Goal: Transaction & Acquisition: Purchase product/service

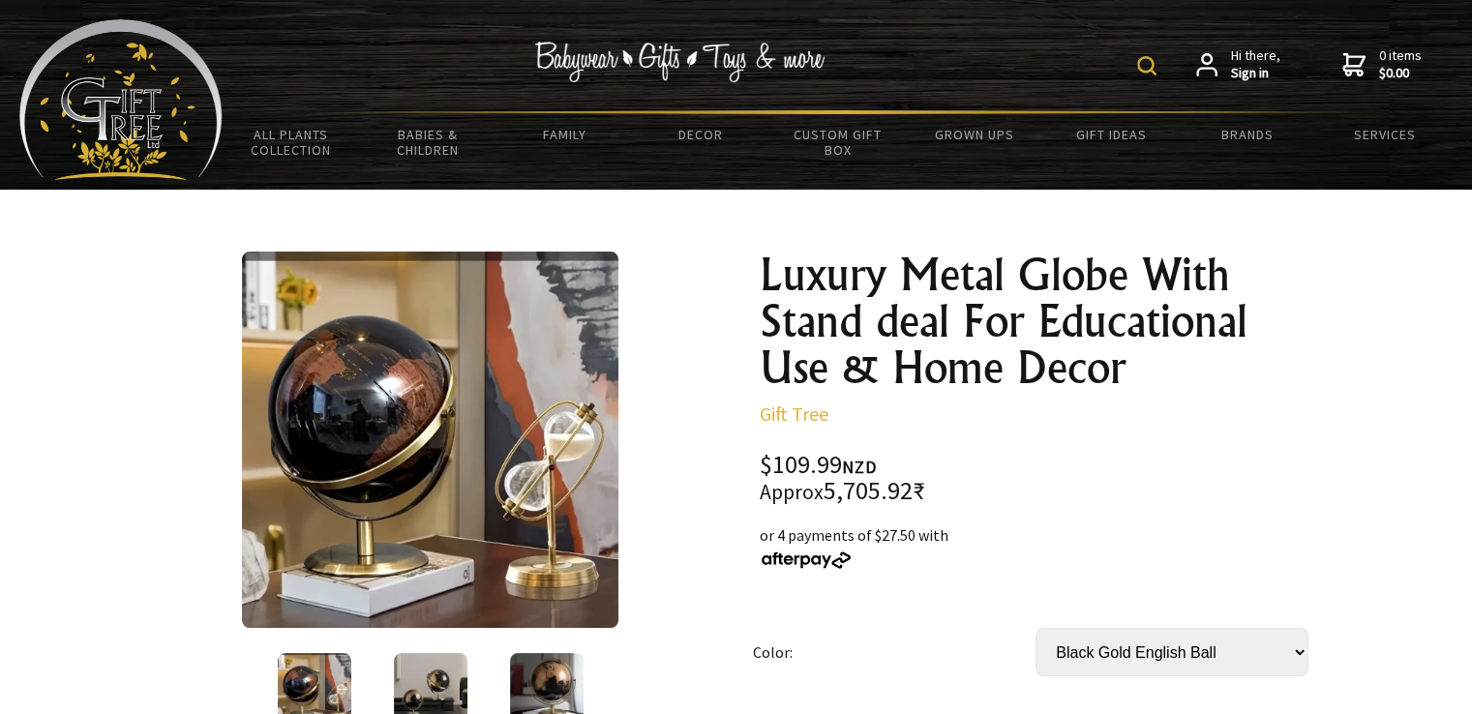
scroll to position [623, 0]
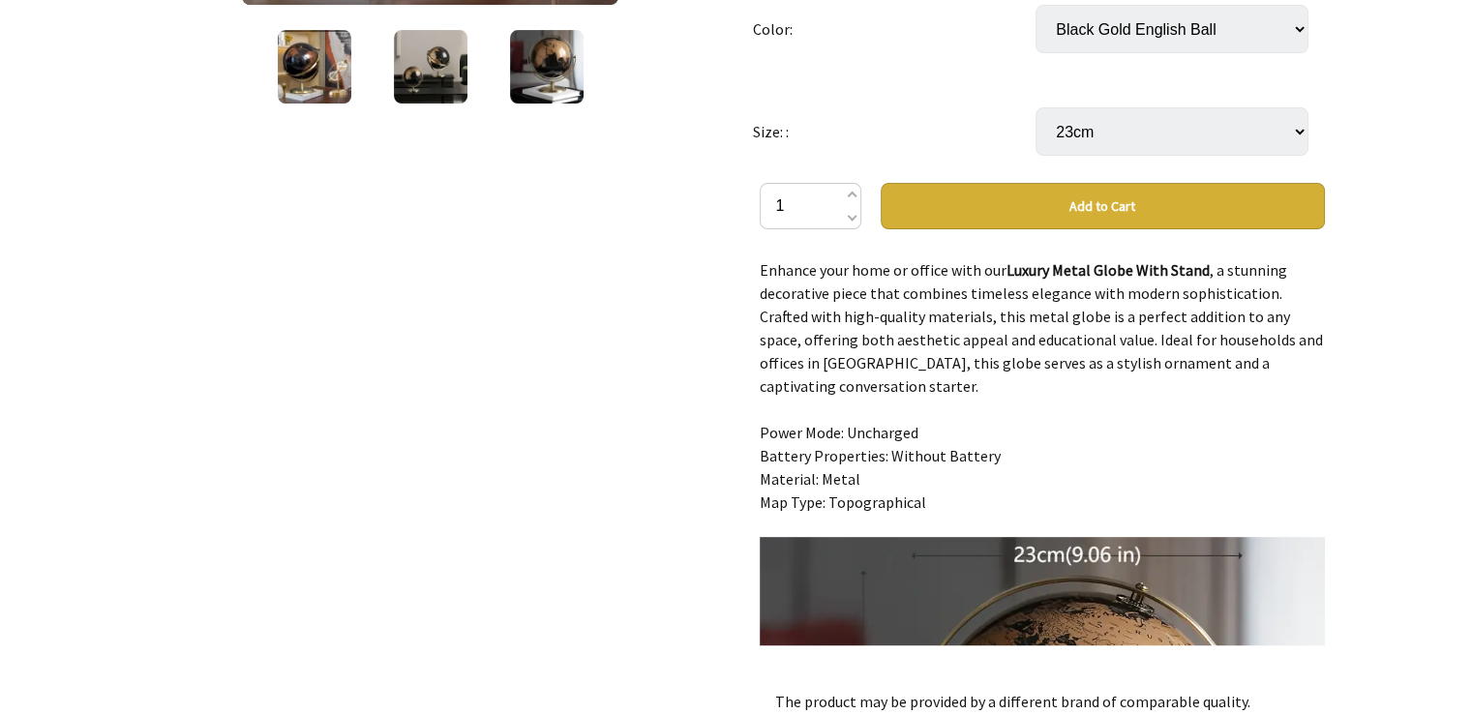
click at [312, 59] on img at bounding box center [315, 67] width 74 height 74
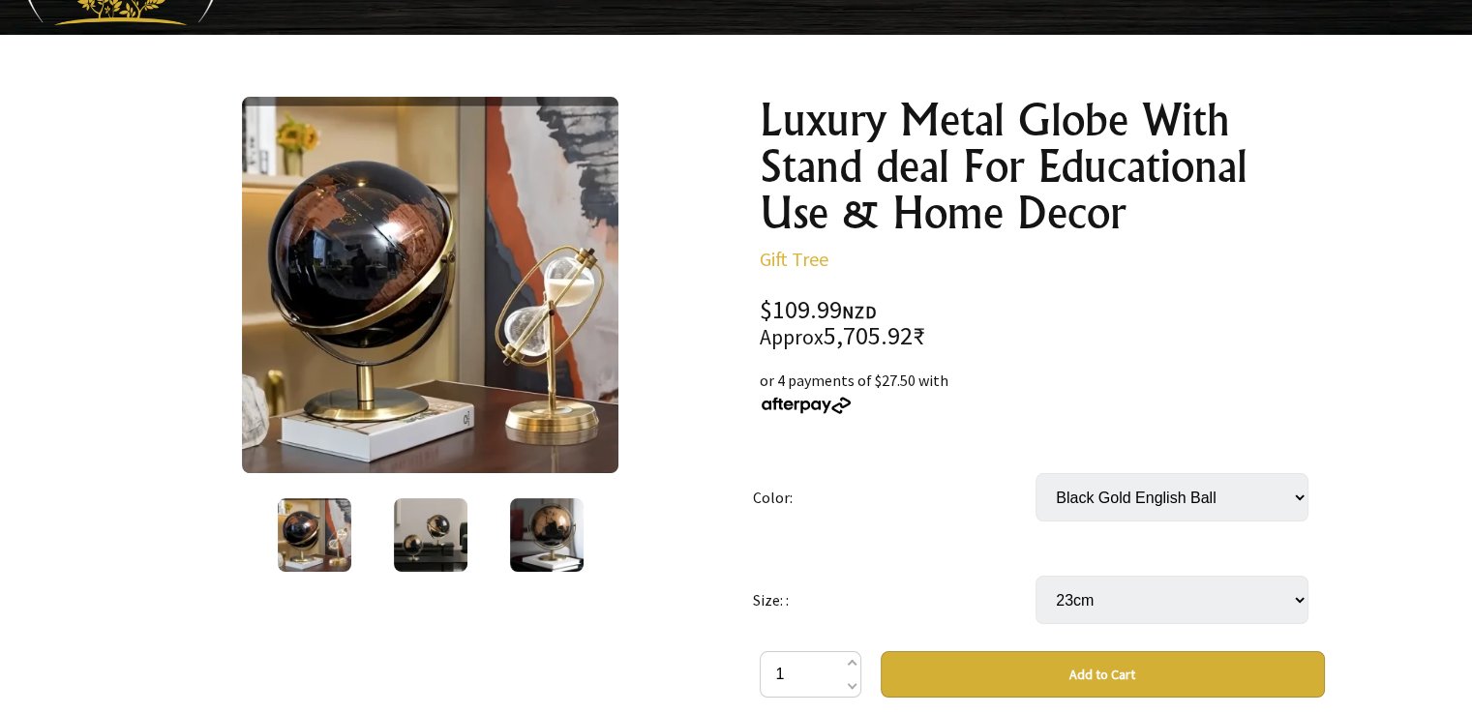
scroll to position [194, 0]
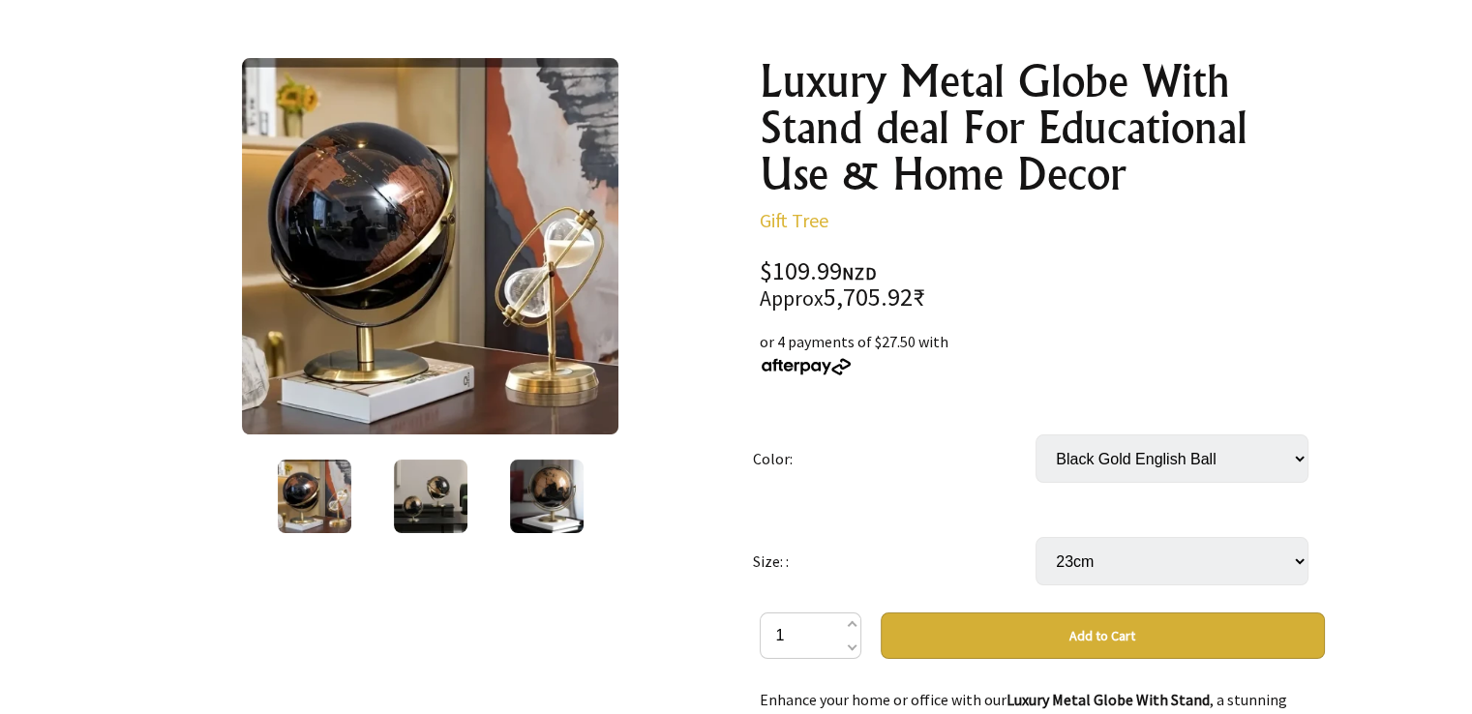
click at [434, 191] on img at bounding box center [430, 246] width 377 height 377
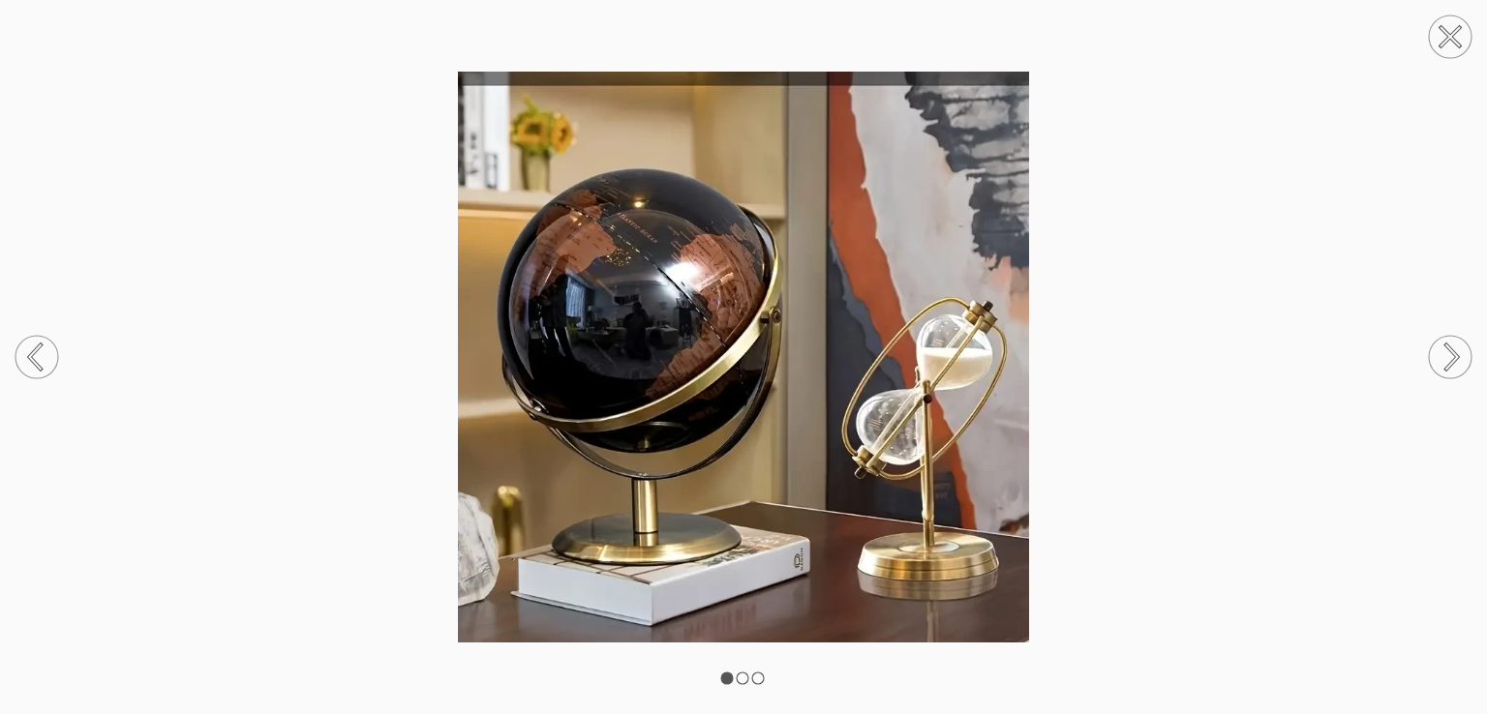
click at [1460, 45] on icon at bounding box center [1449, 36] width 19 height 19
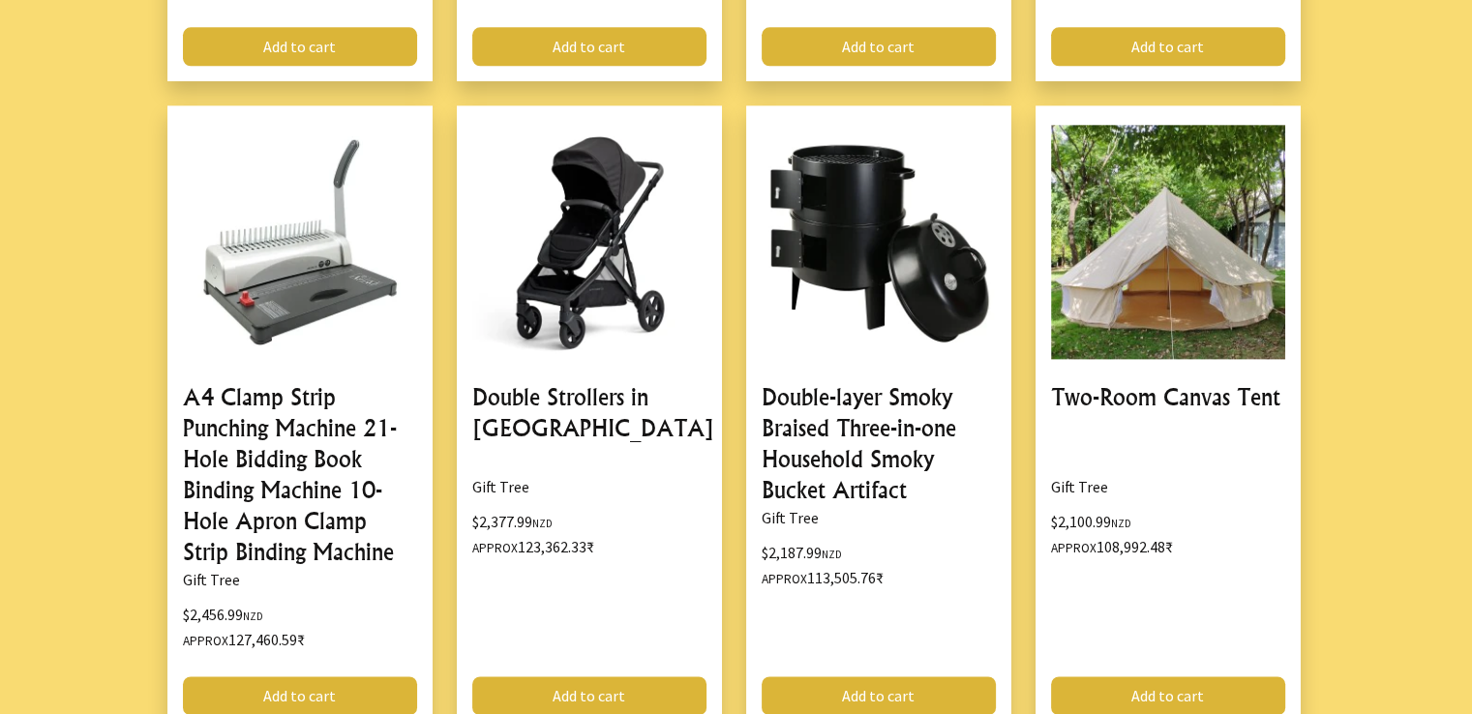
scroll to position [2995, 0]
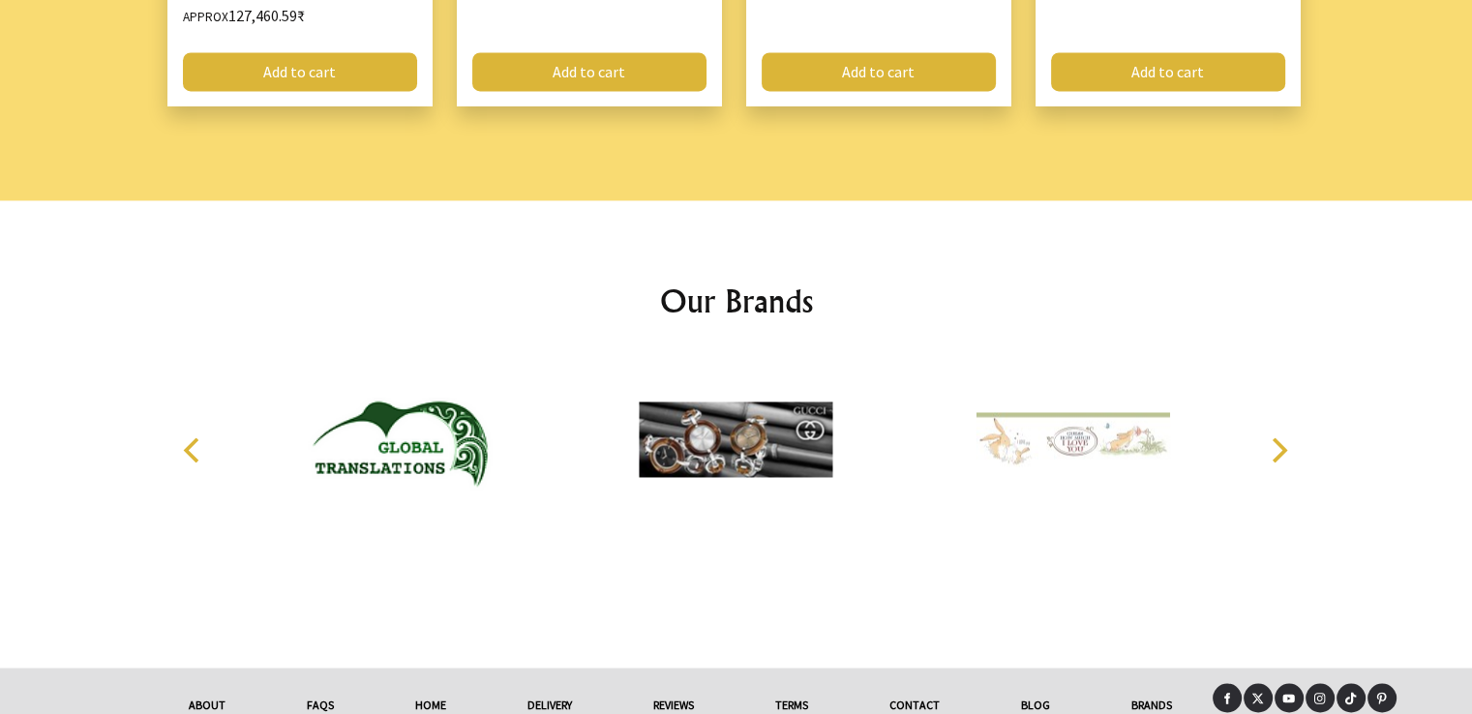
click at [920, 696] on link "Contact" at bounding box center [915, 704] width 132 height 43
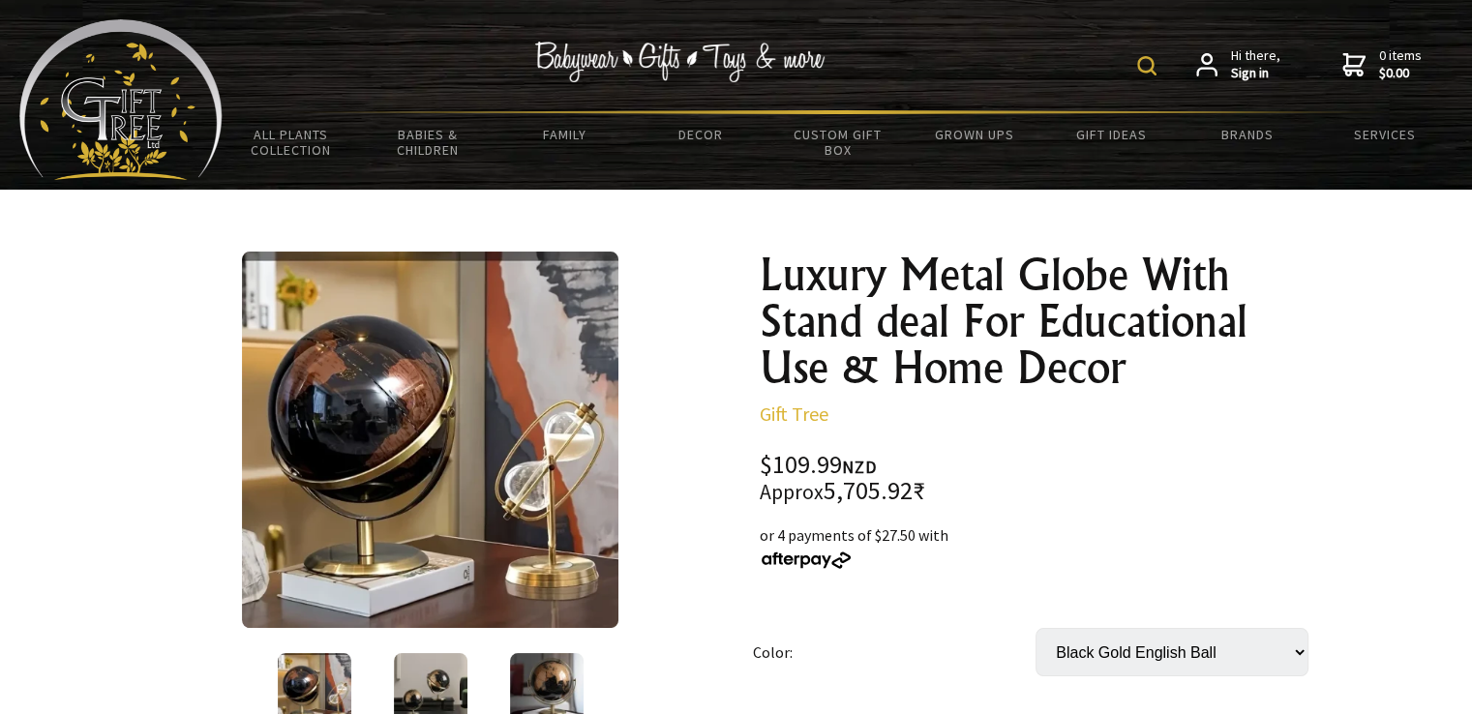
click at [413, 659] on img at bounding box center [431, 690] width 74 height 74
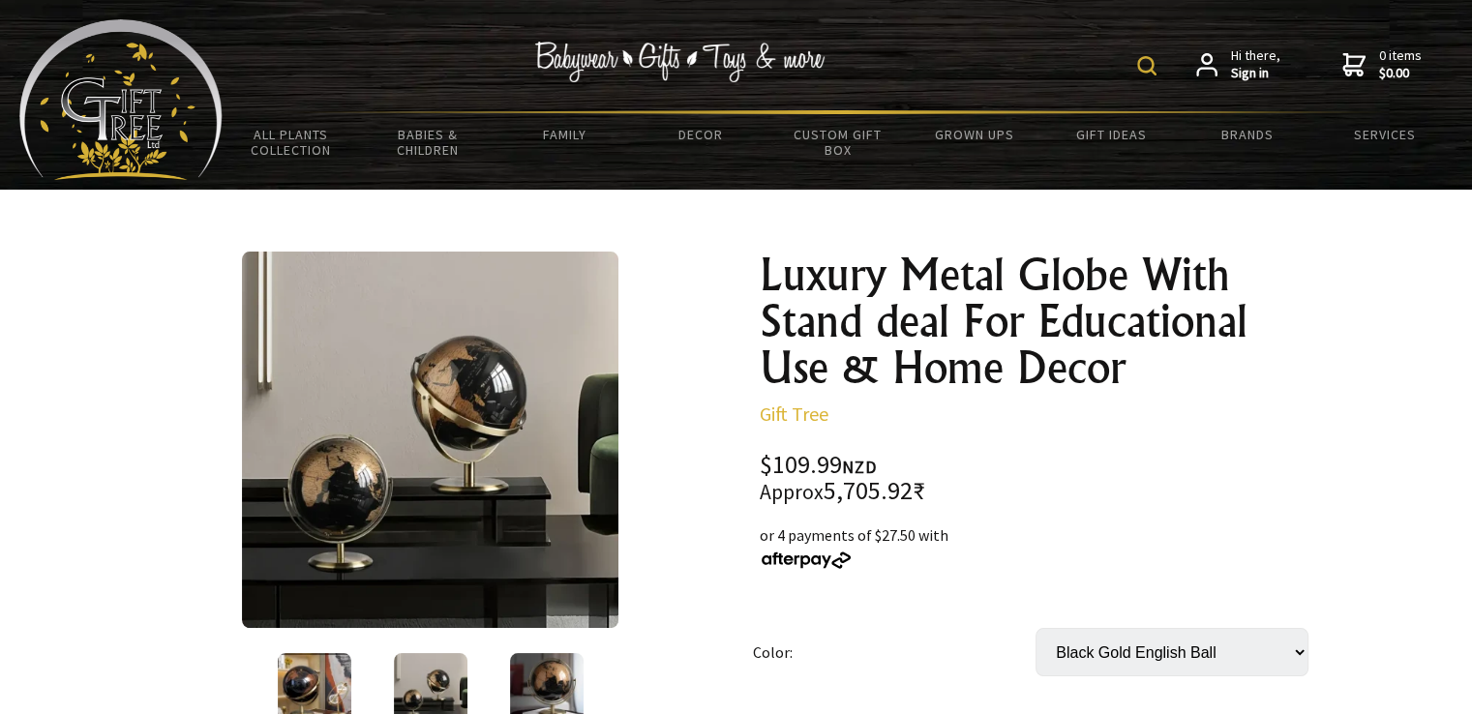
click at [453, 454] on img at bounding box center [430, 440] width 377 height 377
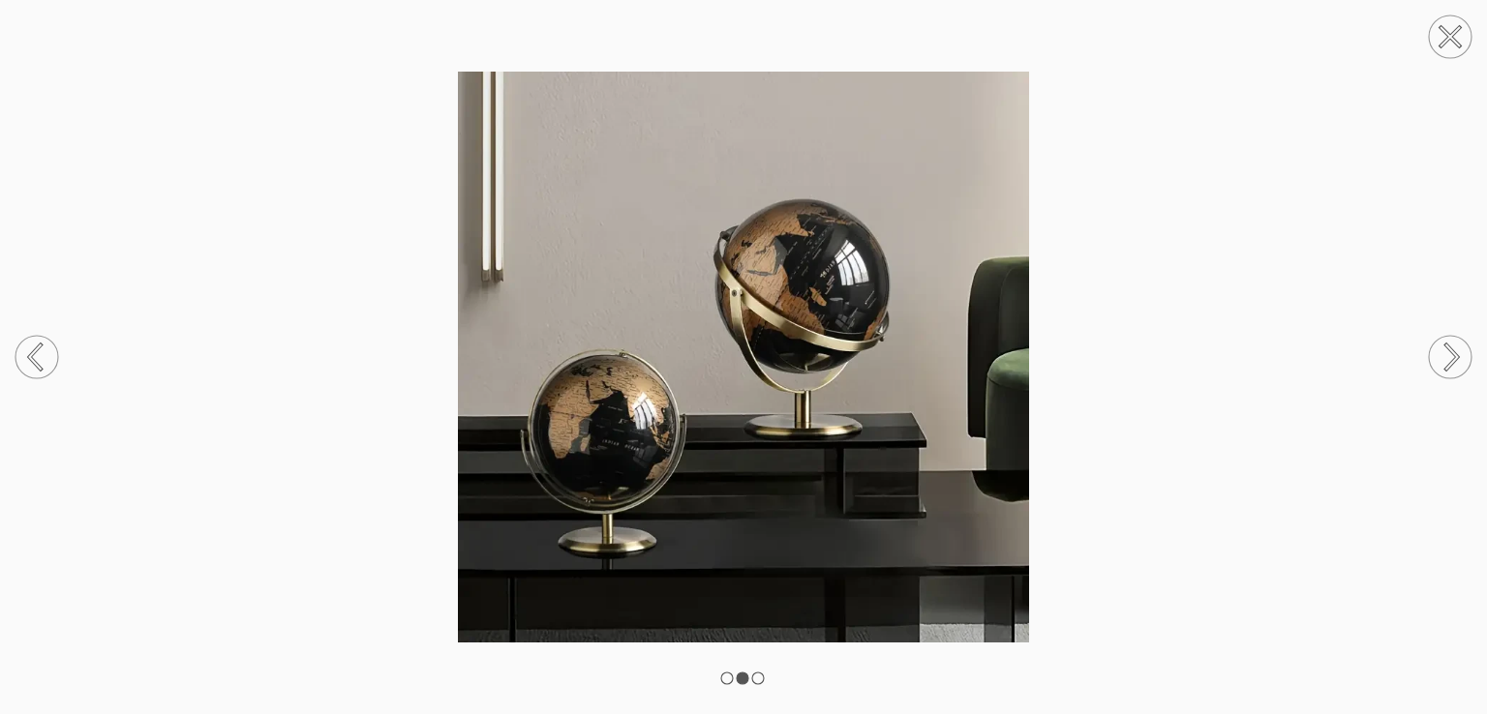
click at [1449, 44] on circle at bounding box center [1450, 36] width 43 height 43
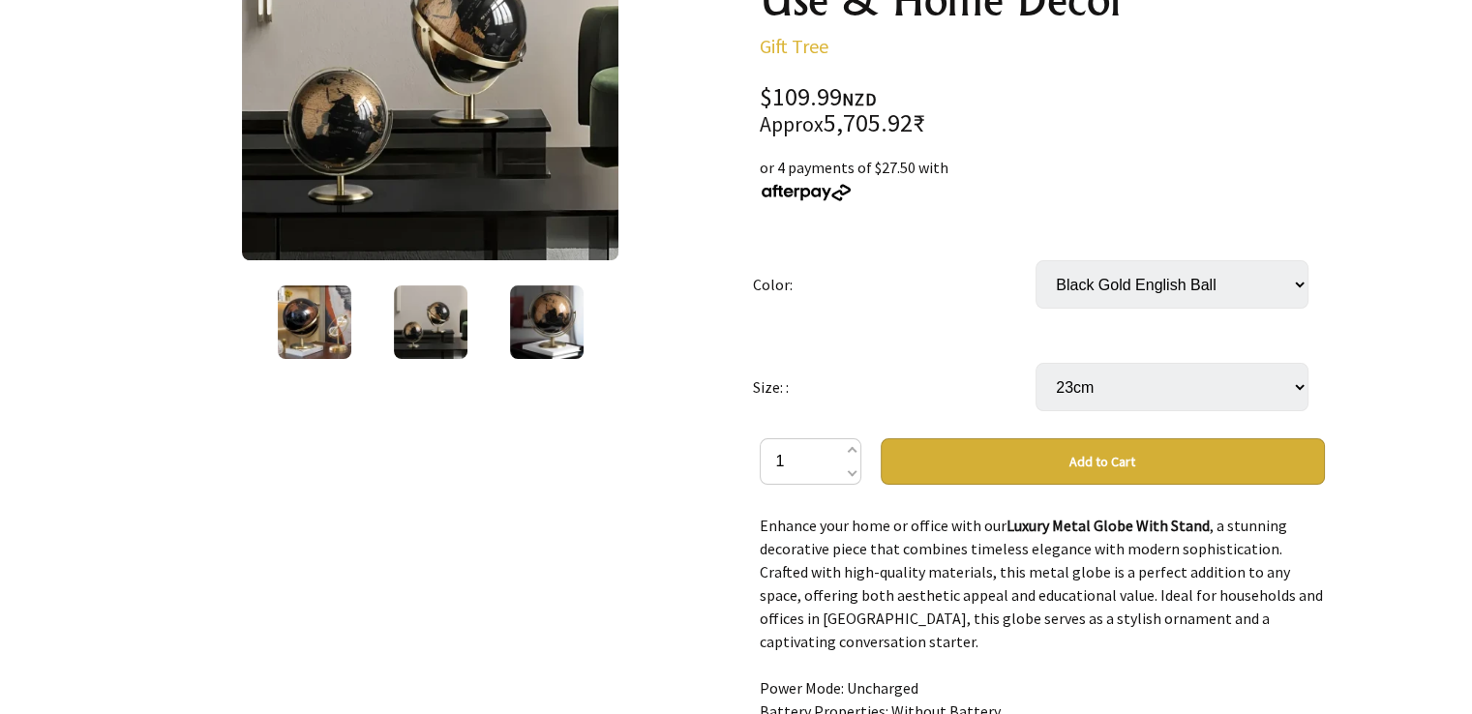
scroll to position [387, 0]
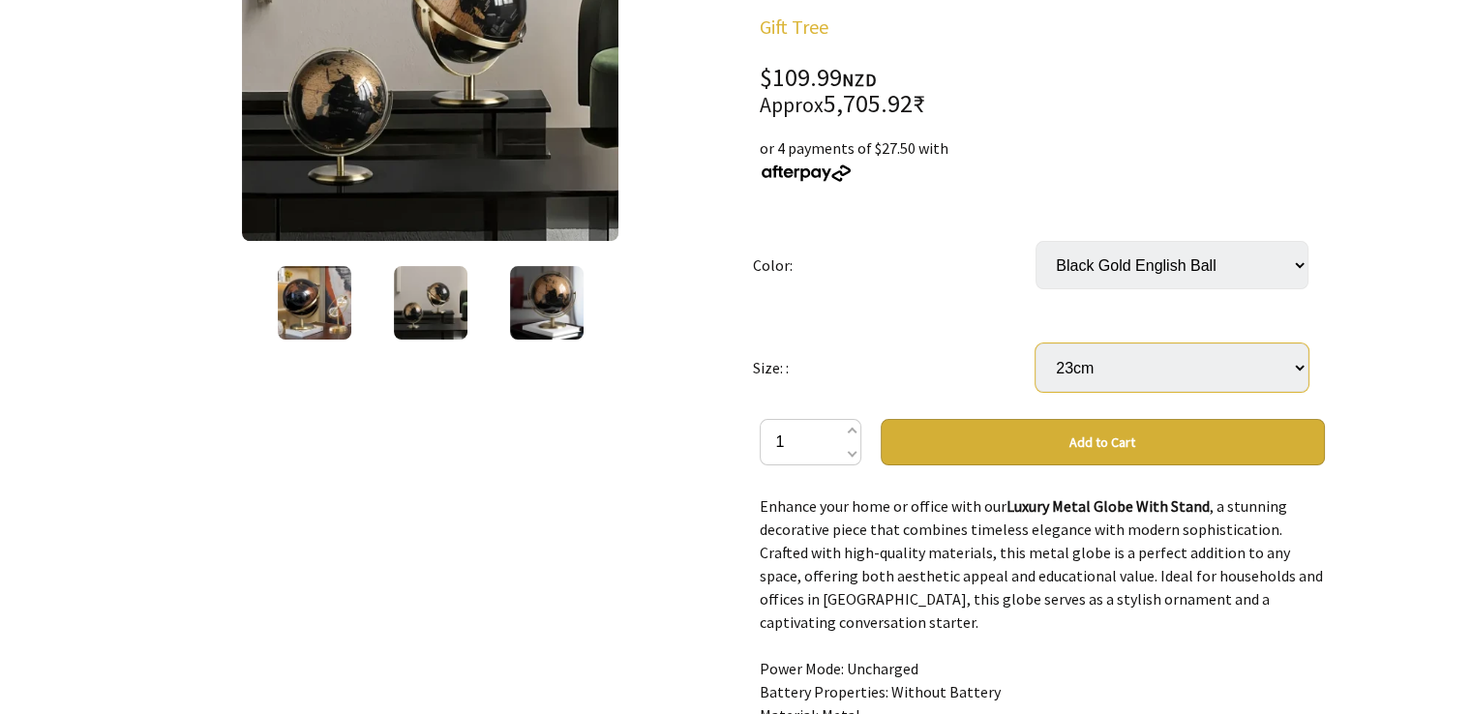
click at [1296, 371] on select "23cm" at bounding box center [1172, 368] width 273 height 48
